Goal: Browse casually

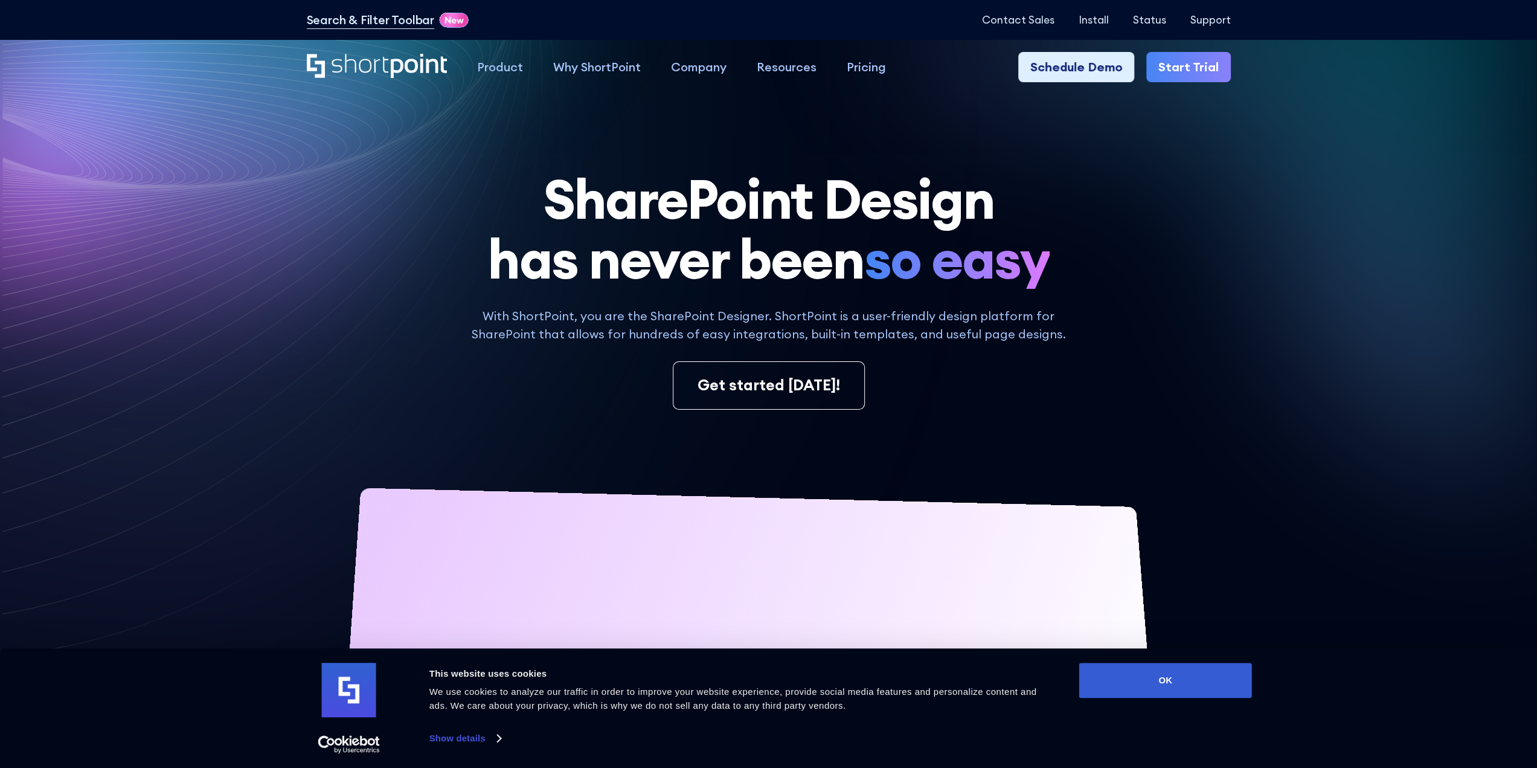
click at [1283, 307] on icon at bounding box center [1207, 199] width 632 height 564
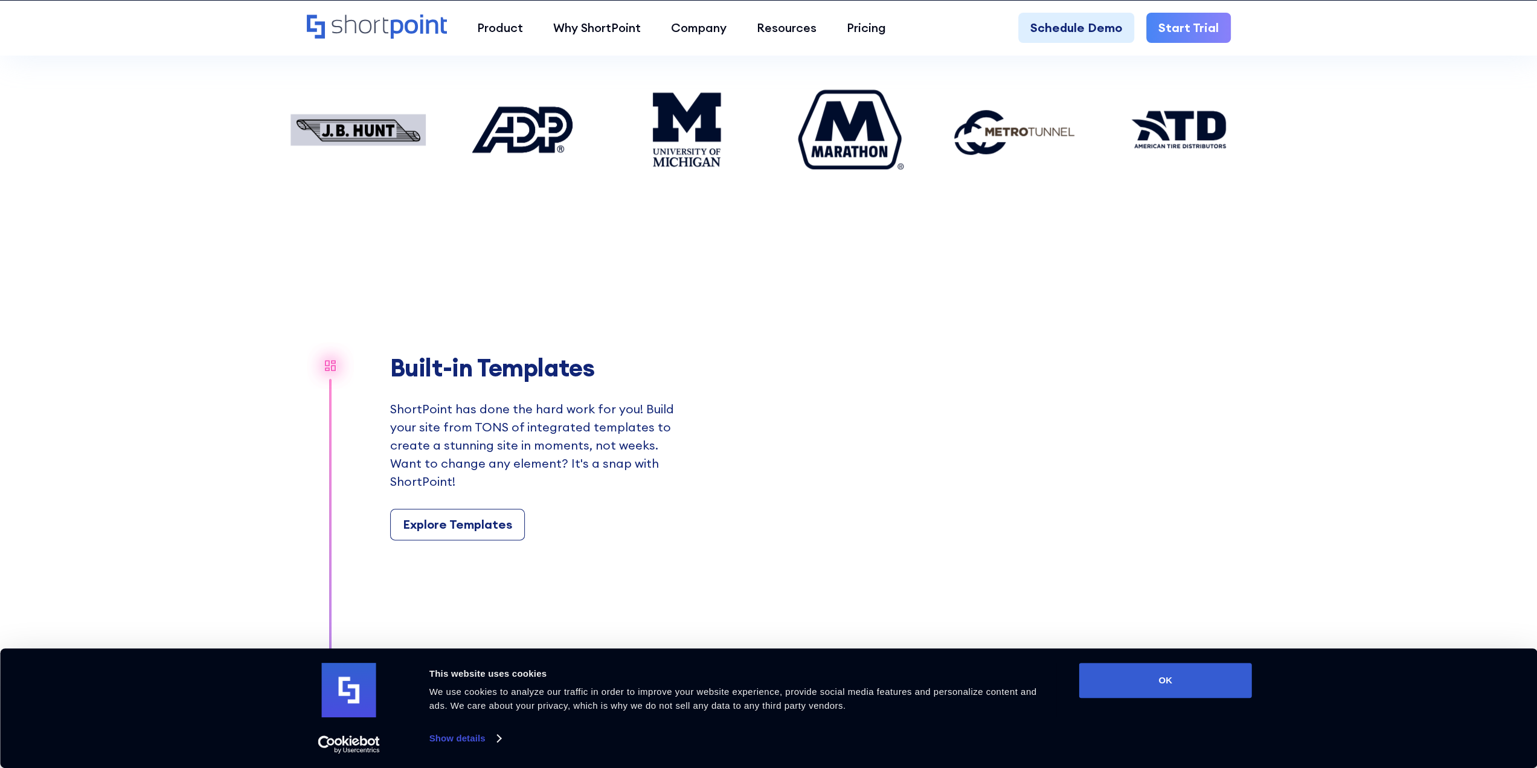
scroll to position [1315, 0]
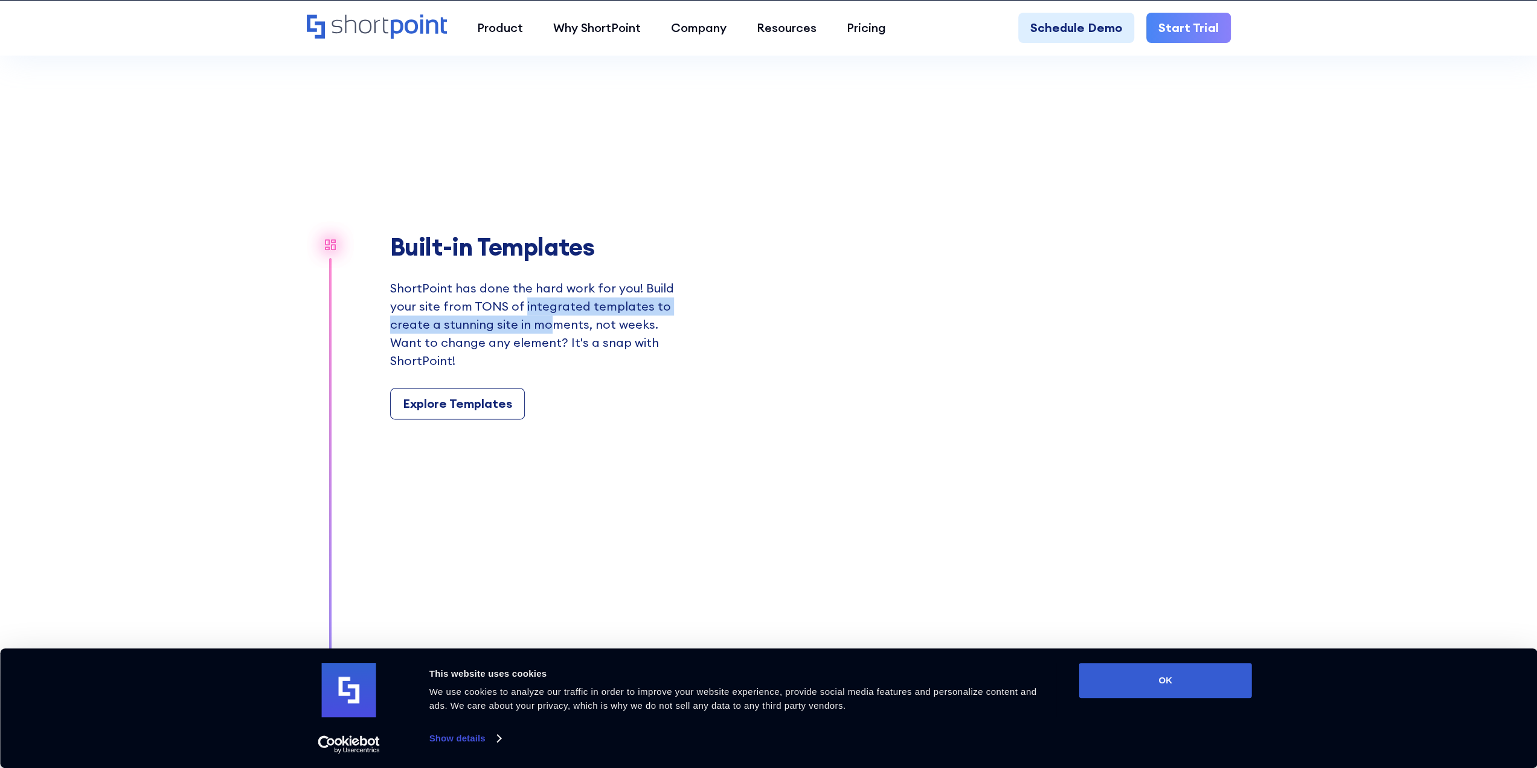
drag, startPoint x: 519, startPoint y: 310, endPoint x: 544, endPoint y: 324, distance: 28.7
click at [544, 324] on p "ShortPoint has done the hard work for you! Build your site from TONS of integra…" at bounding box center [533, 324] width 287 height 91
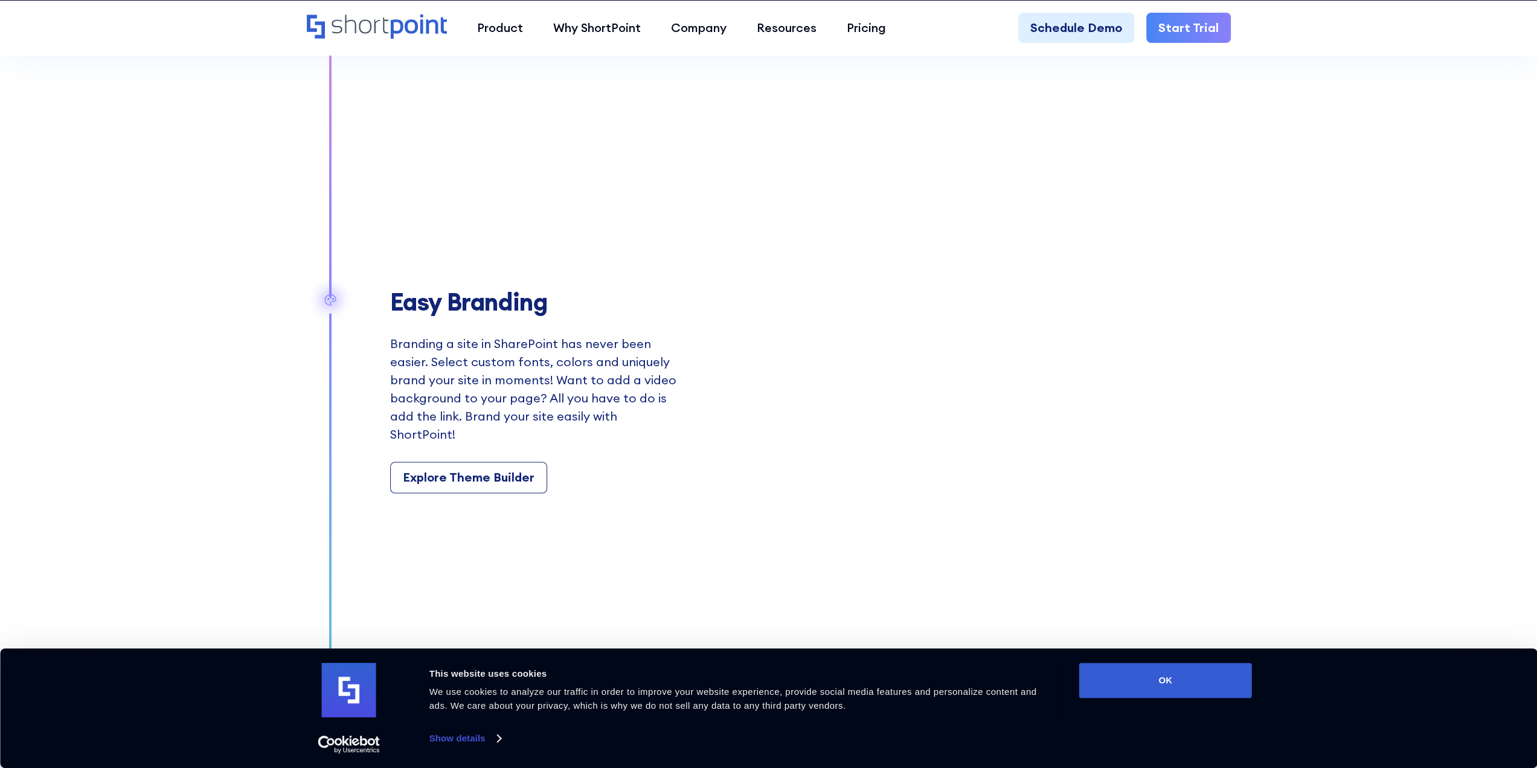
scroll to position [0, 0]
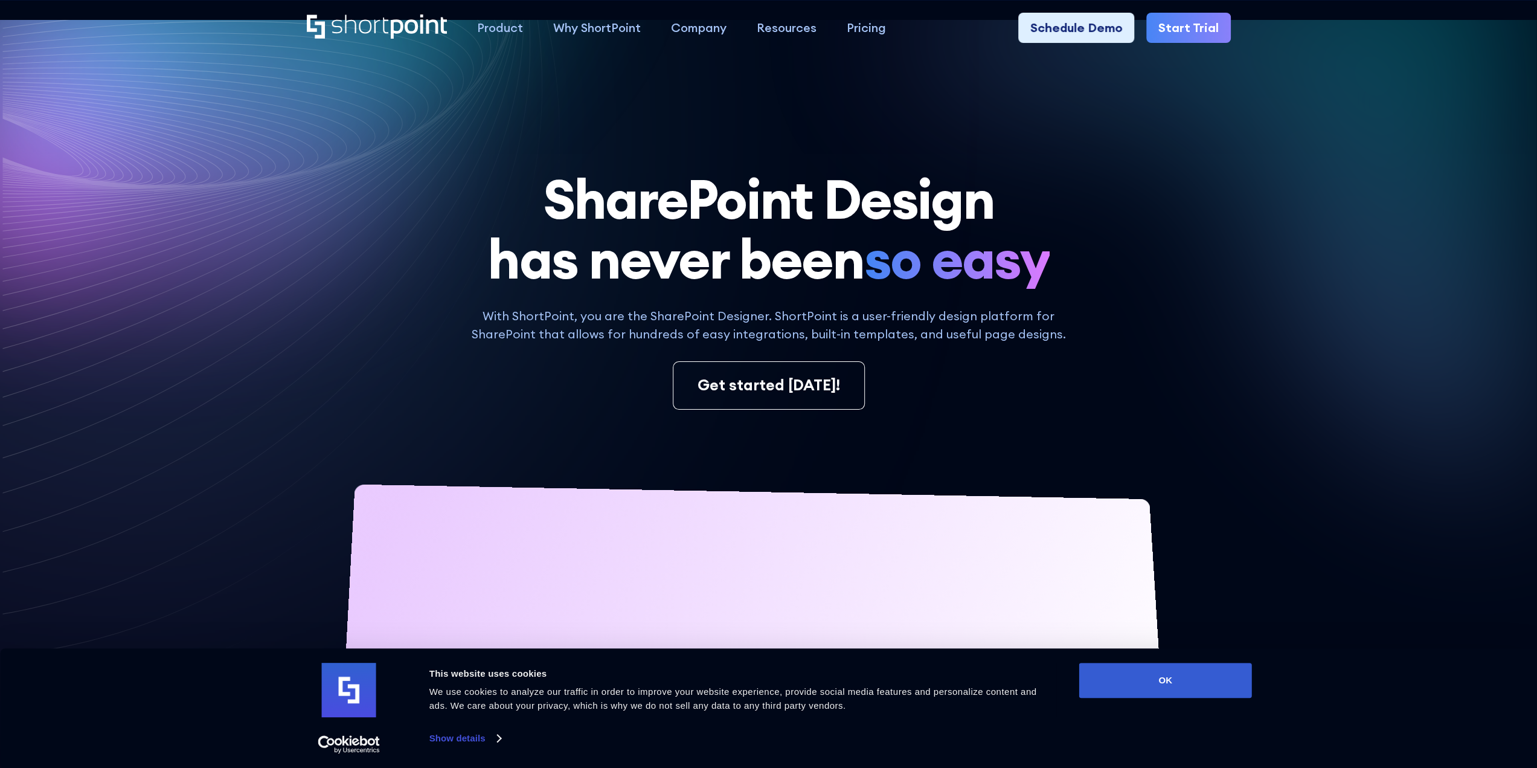
click at [1442, 147] on icon at bounding box center [1207, 199] width 632 height 564
